Goal: Check status: Check status

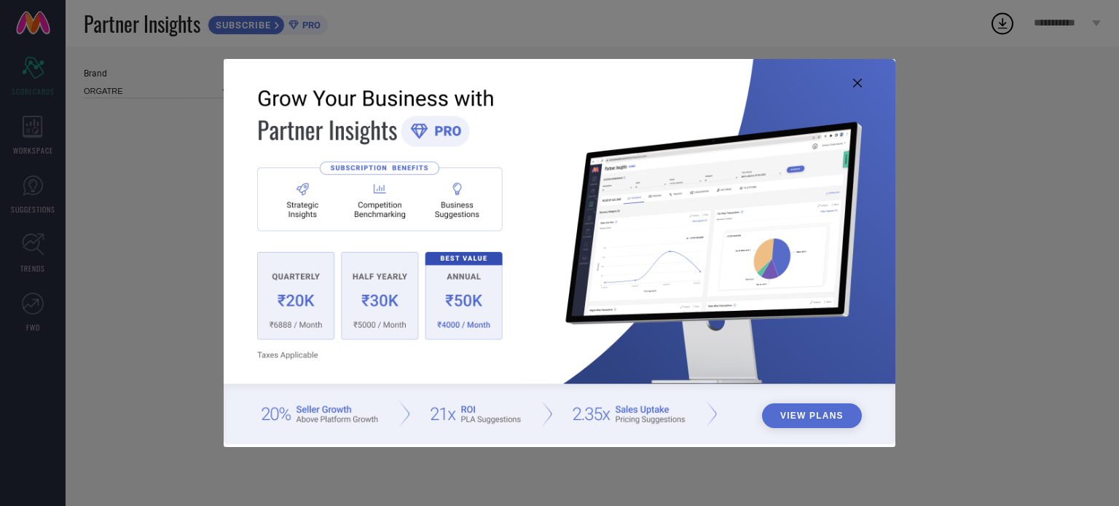
type input "All"
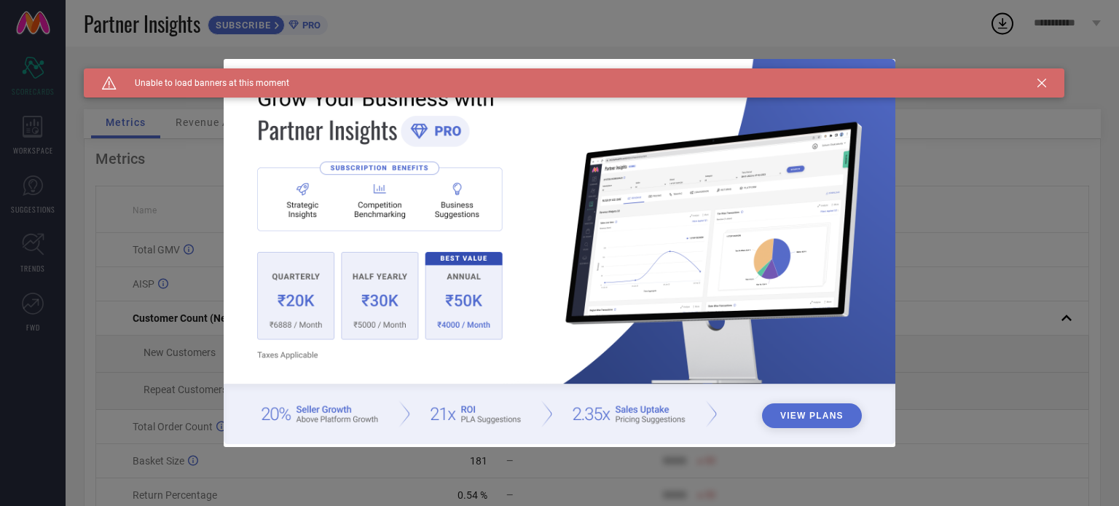
click at [1045, 86] on icon at bounding box center [1041, 83] width 9 height 9
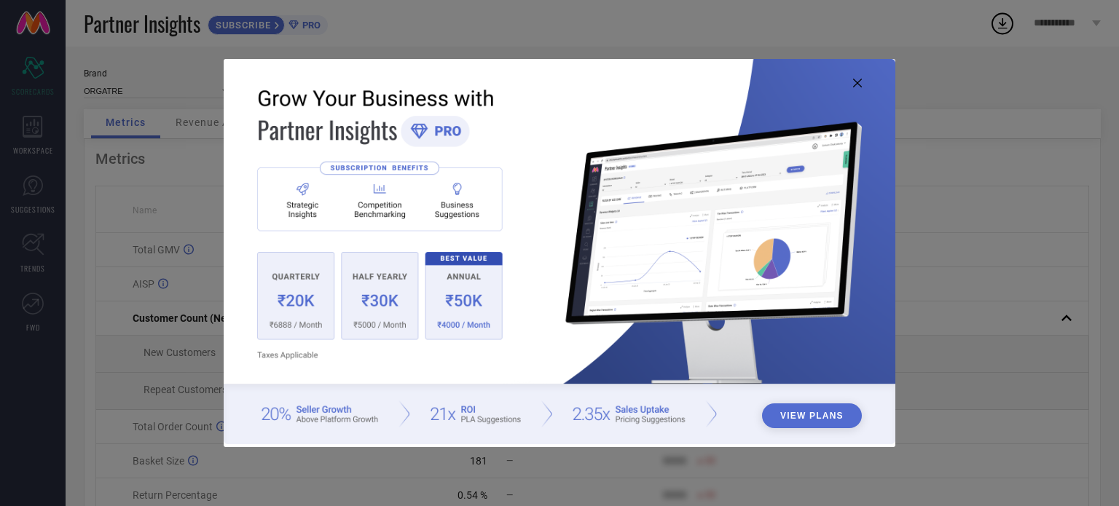
click at [854, 83] on icon at bounding box center [857, 83] width 9 height 9
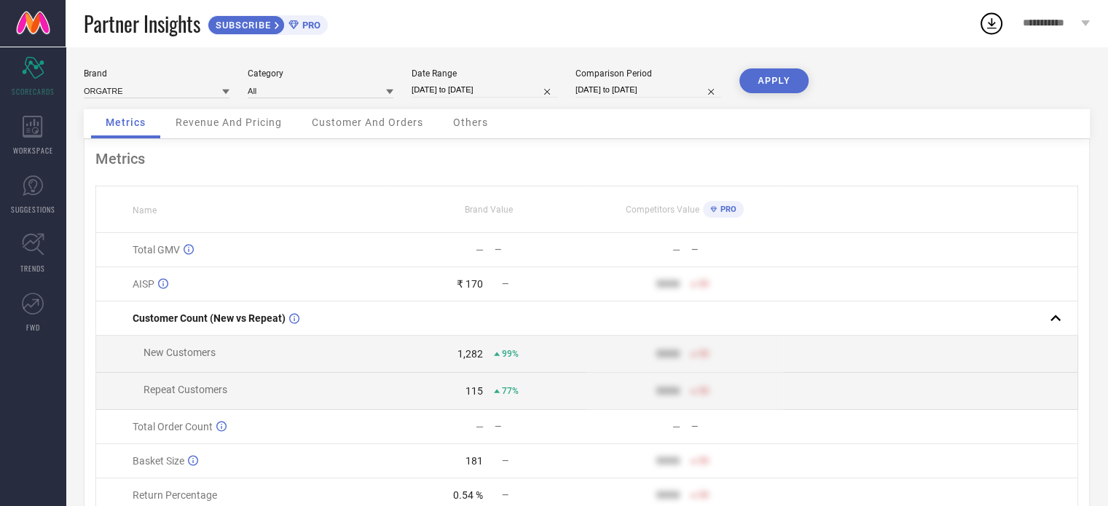
select select "8"
select select "2025"
select select "9"
select select "2025"
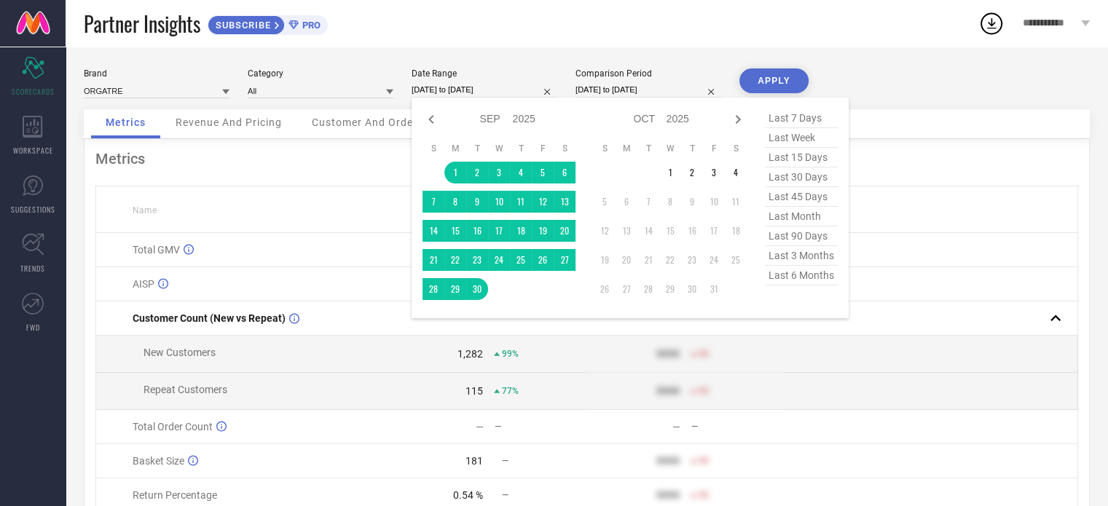
click at [437, 88] on input "[DATE] to [DATE]" at bounding box center [485, 89] width 146 height 15
click at [726, 168] on td "4" at bounding box center [736, 173] width 22 height 22
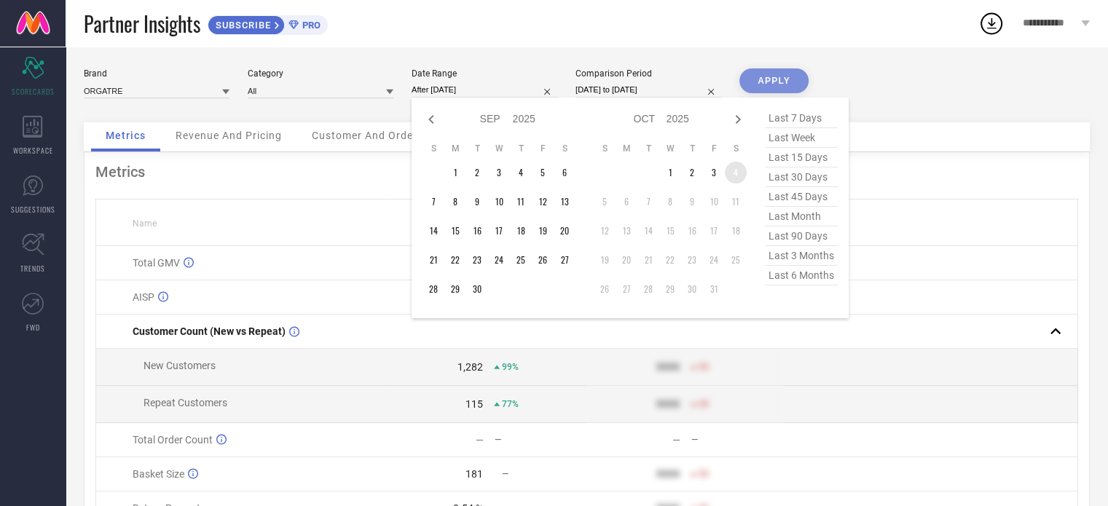
type input "[DATE] to [DATE]"
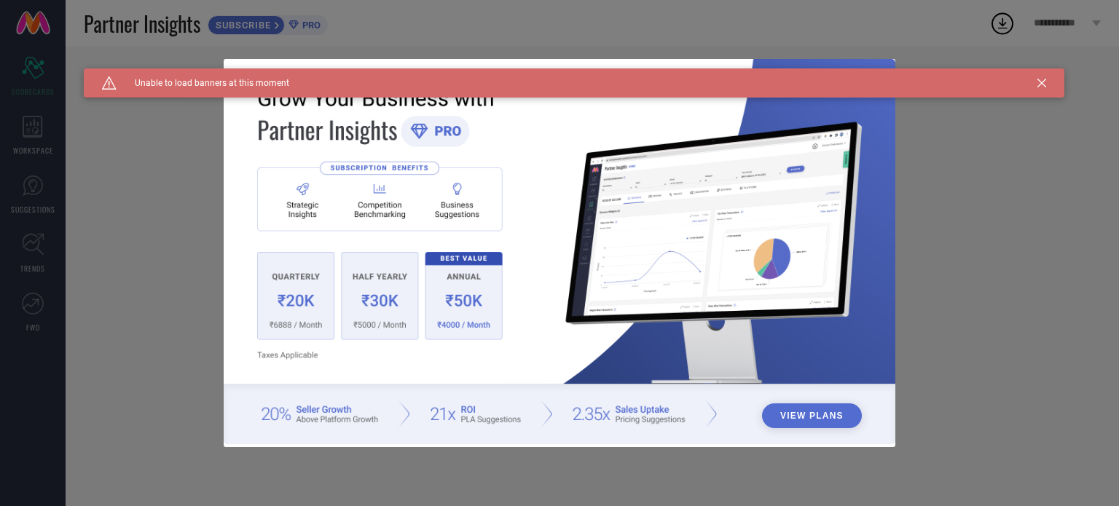
type input "All"
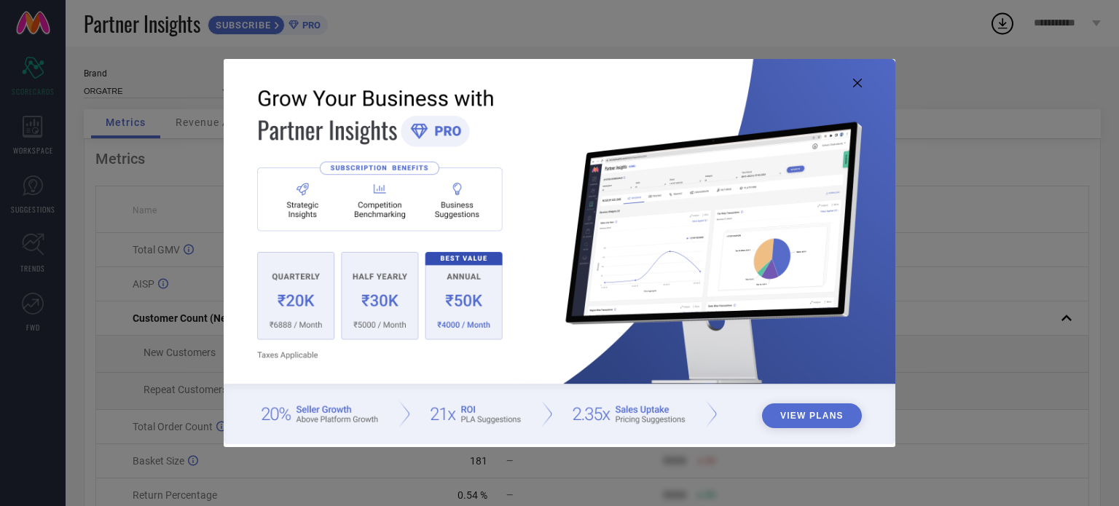
click at [854, 87] on icon at bounding box center [857, 83] width 9 height 9
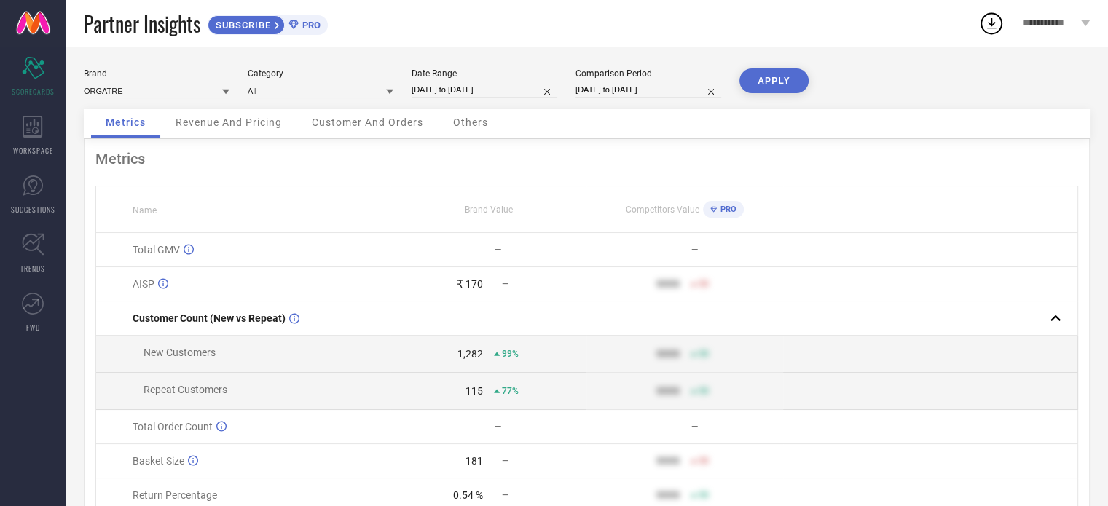
click at [461, 90] on input "[DATE] to [DATE]" at bounding box center [485, 89] width 146 height 15
select select "8"
select select "2025"
select select "9"
select select "2025"
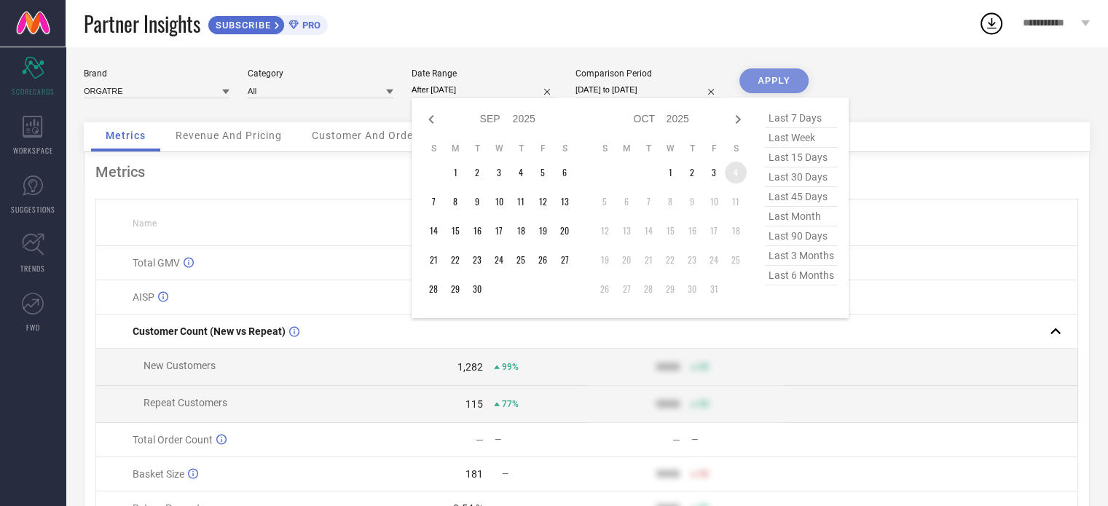
click at [735, 173] on td "4" at bounding box center [736, 173] width 22 height 22
type input "[DATE] to [DATE]"
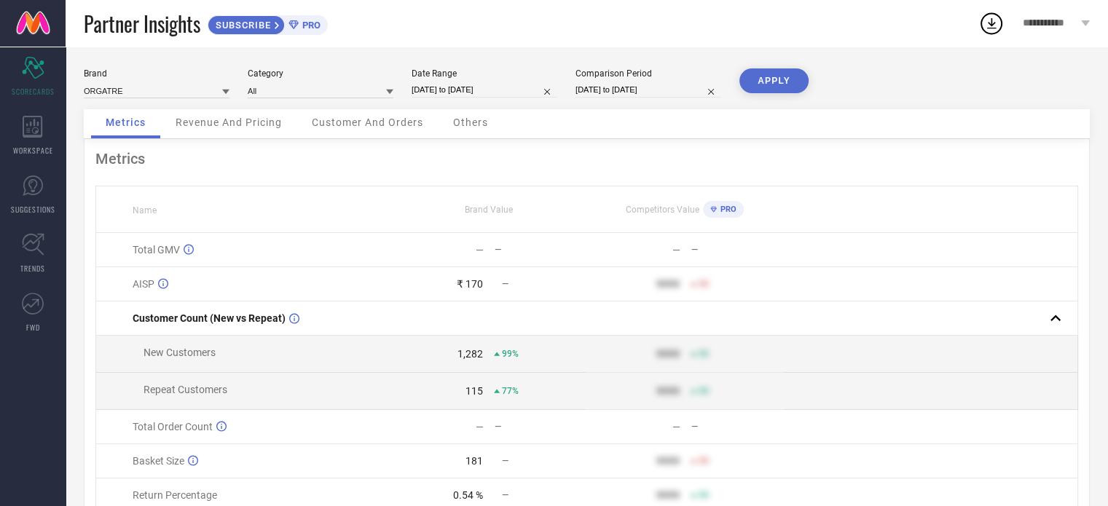
click at [769, 90] on button "APPLY" at bounding box center [773, 80] width 69 height 25
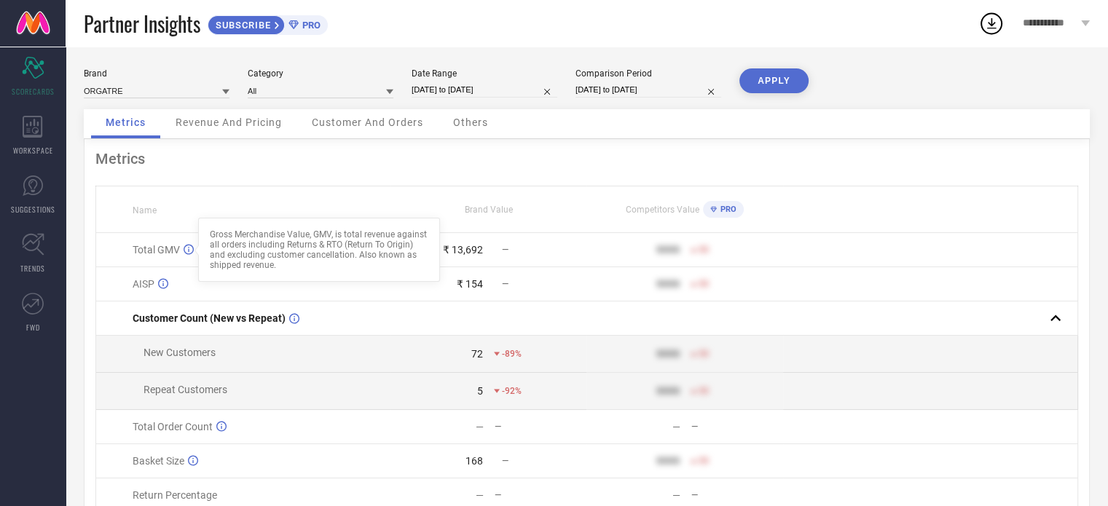
click at [186, 248] on icon at bounding box center [189, 249] width 10 height 11
click at [186, 256] on div at bounding box center [189, 250] width 10 height 12
click at [189, 251] on icon at bounding box center [189, 249] width 10 height 11
click at [188, 245] on icon at bounding box center [189, 249] width 10 height 11
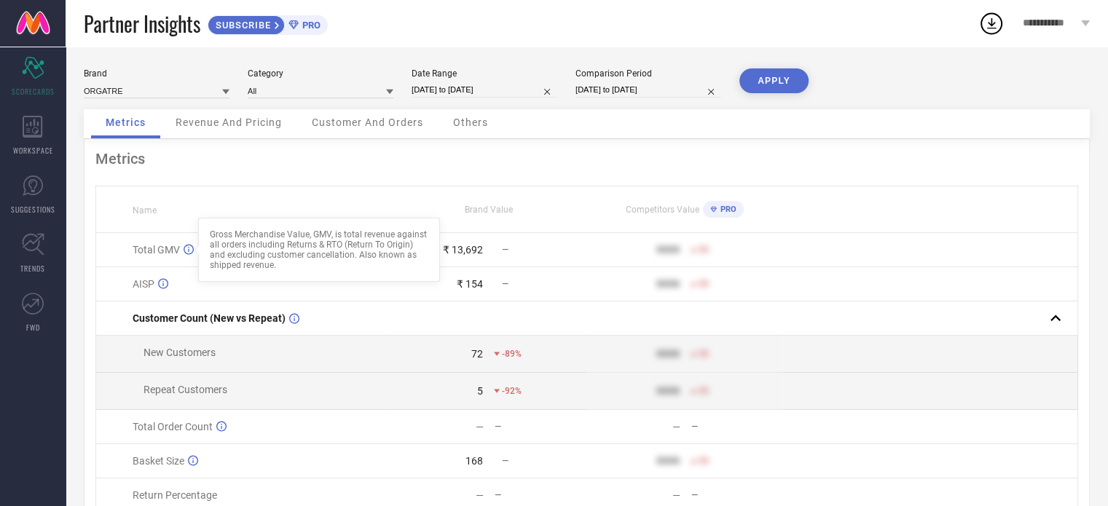
click at [189, 252] on icon at bounding box center [189, 249] width 10 height 11
select select "9"
select select "2025"
select select "10"
select select "2025"
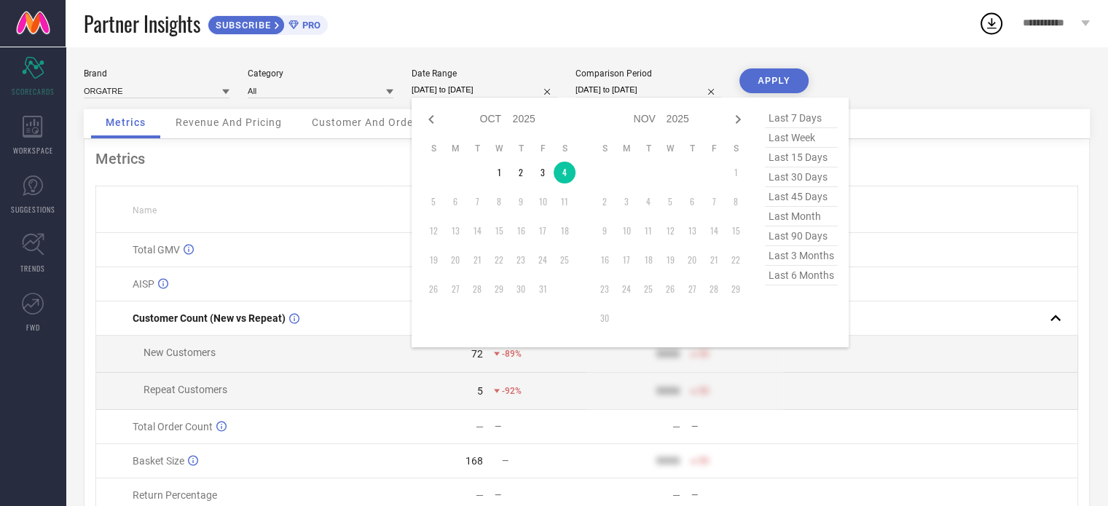
click at [463, 86] on input "[DATE] to [DATE]" at bounding box center [485, 89] width 146 height 15
click at [541, 168] on td "3" at bounding box center [543, 173] width 22 height 22
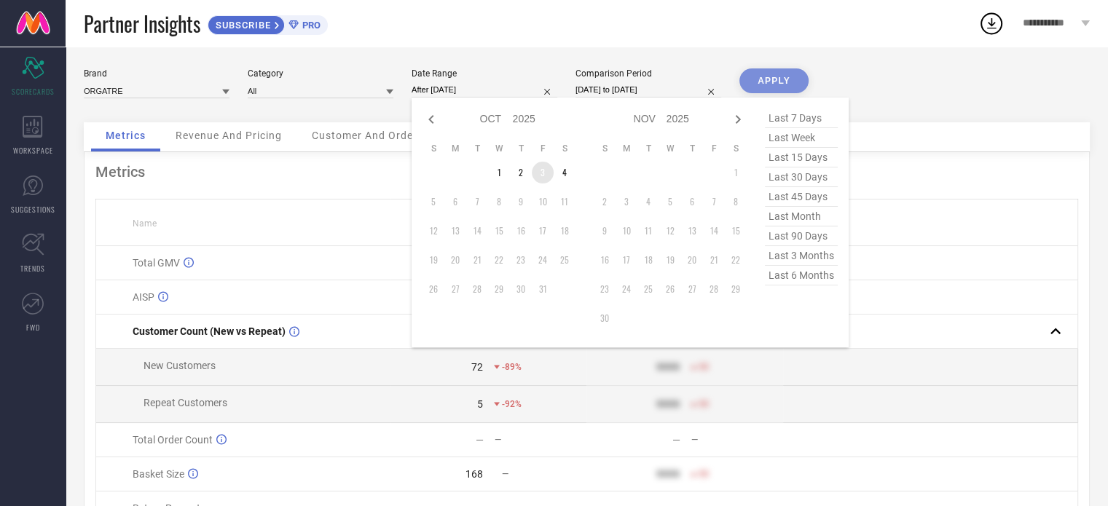
type input "03-10-2025 to 03-10-2025"
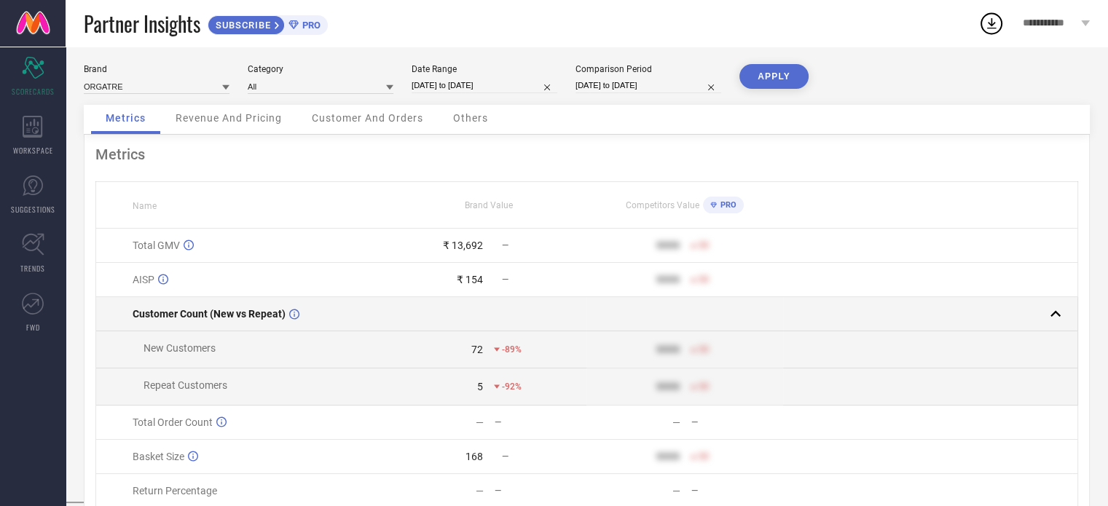
scroll to position [6, 0]
